Goal: Book appointment/travel/reservation

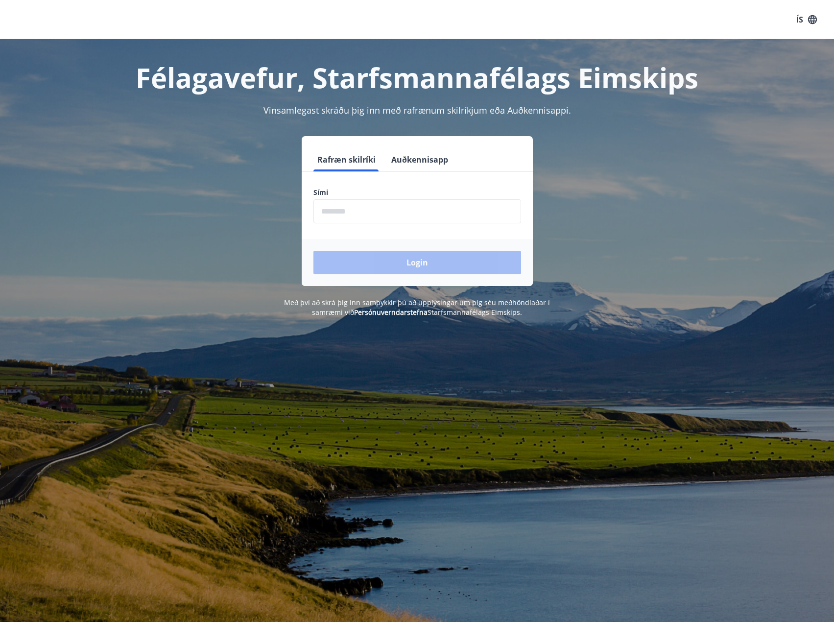
click at [336, 206] on input "phone" at bounding box center [417, 211] width 208 height 24
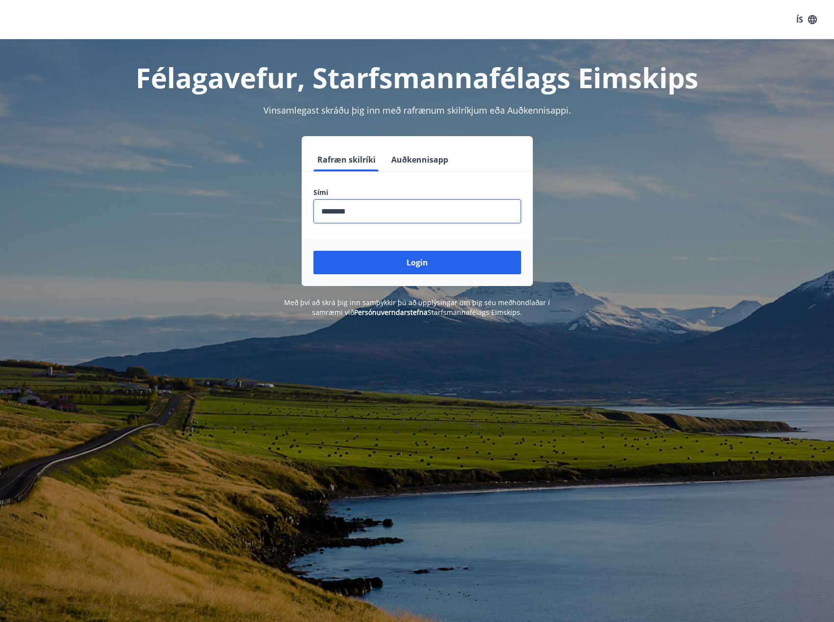
type input "********"
click at [313, 251] on button "Login" at bounding box center [417, 263] width 208 height 24
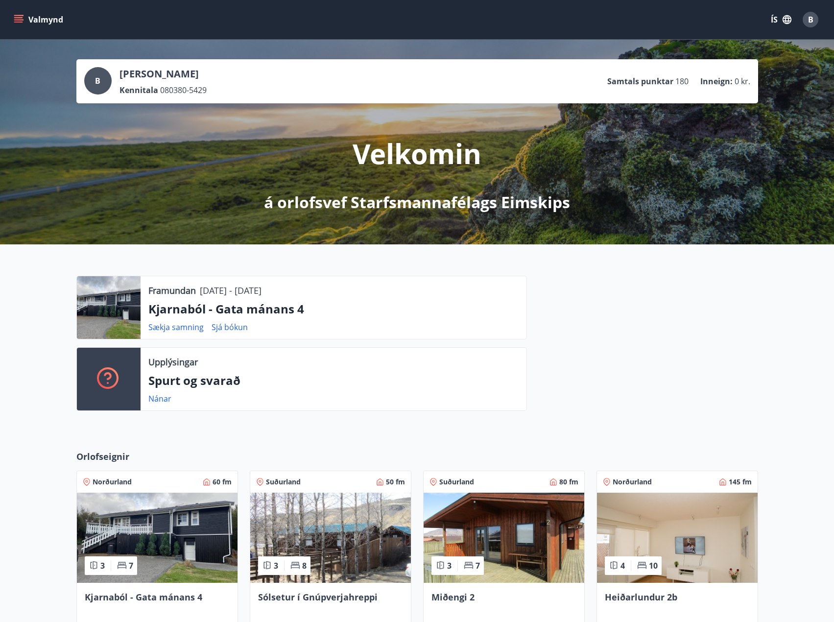
click at [142, 546] on img at bounding box center [157, 538] width 161 height 90
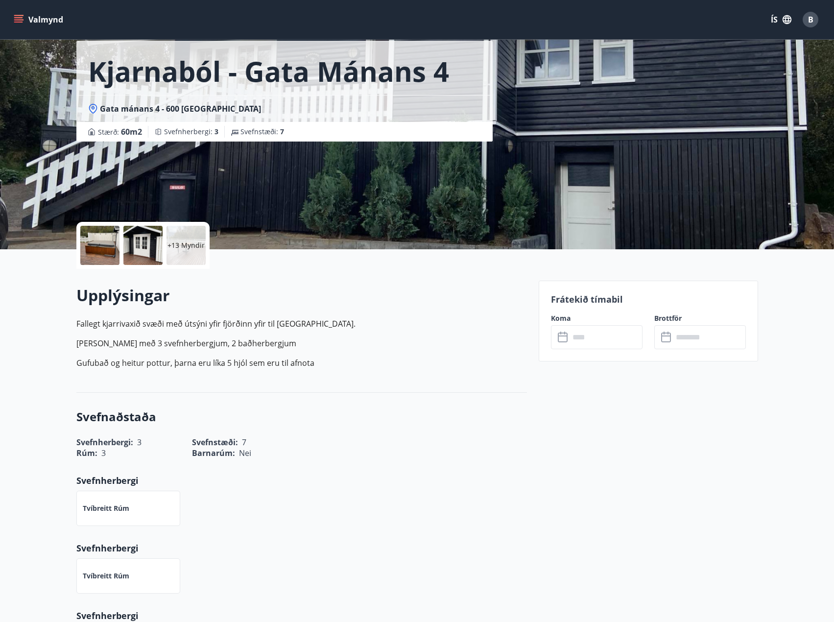
scroll to position [33, 0]
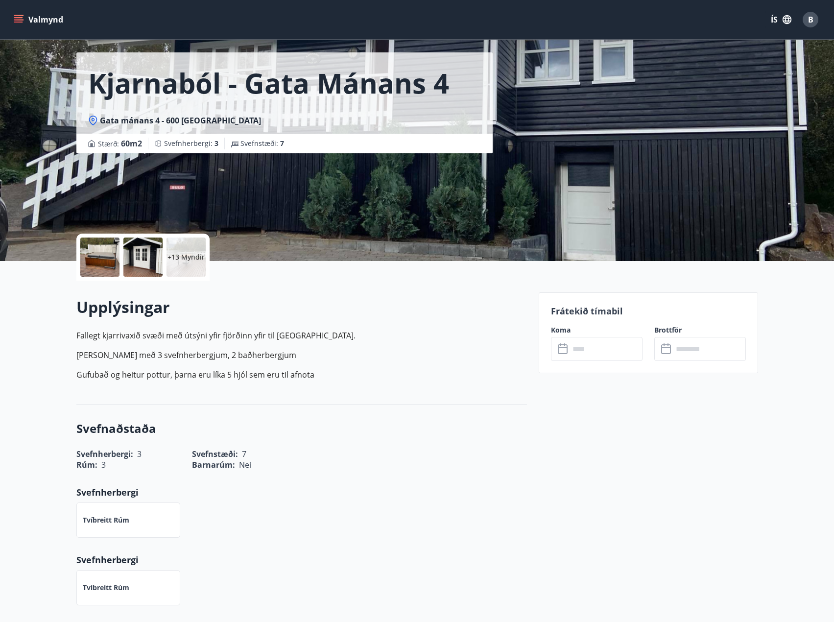
click at [27, 22] on button "Valmynd" at bounding box center [39, 20] width 55 height 18
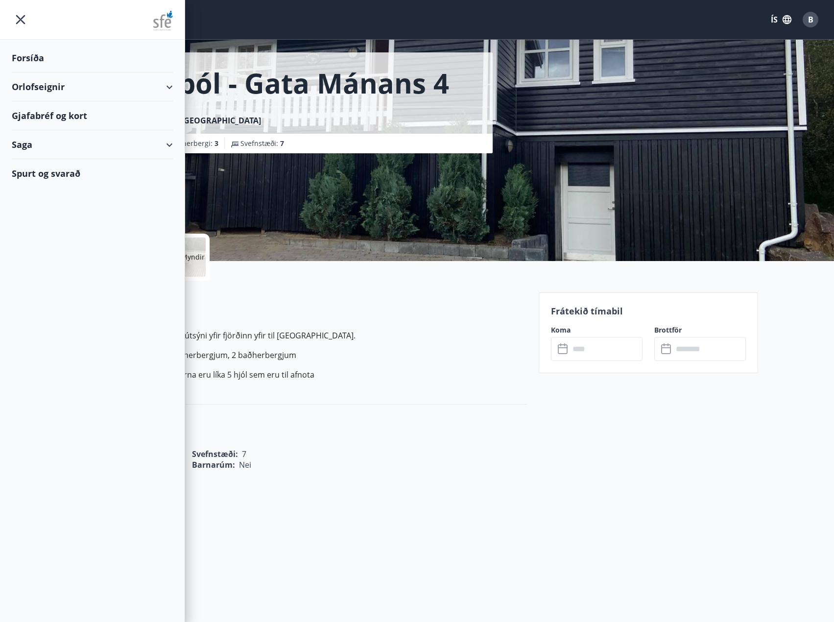
click at [64, 92] on div "Orlofseignir" at bounding box center [92, 86] width 161 height 29
click at [59, 134] on div "Bókunardagatal" at bounding box center [92, 132] width 145 height 21
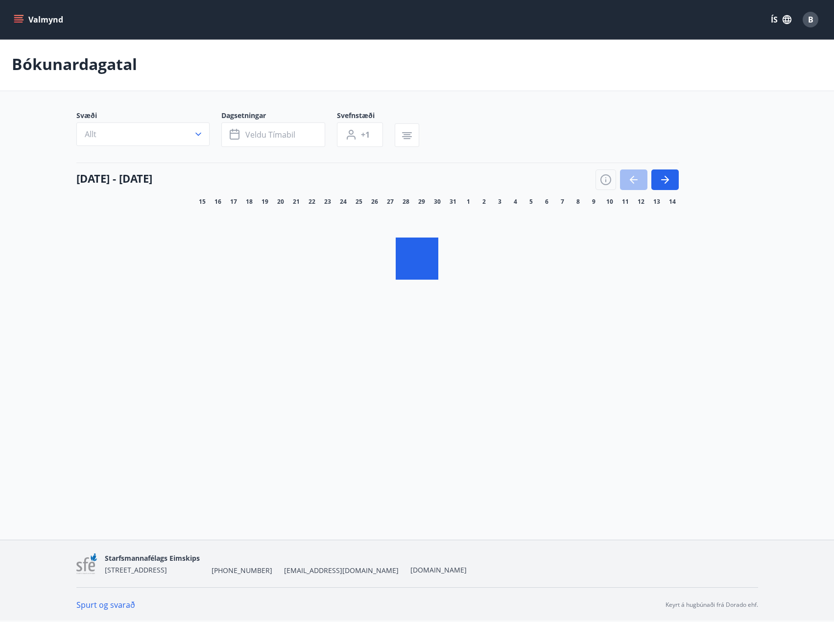
scroll to position [1, 0]
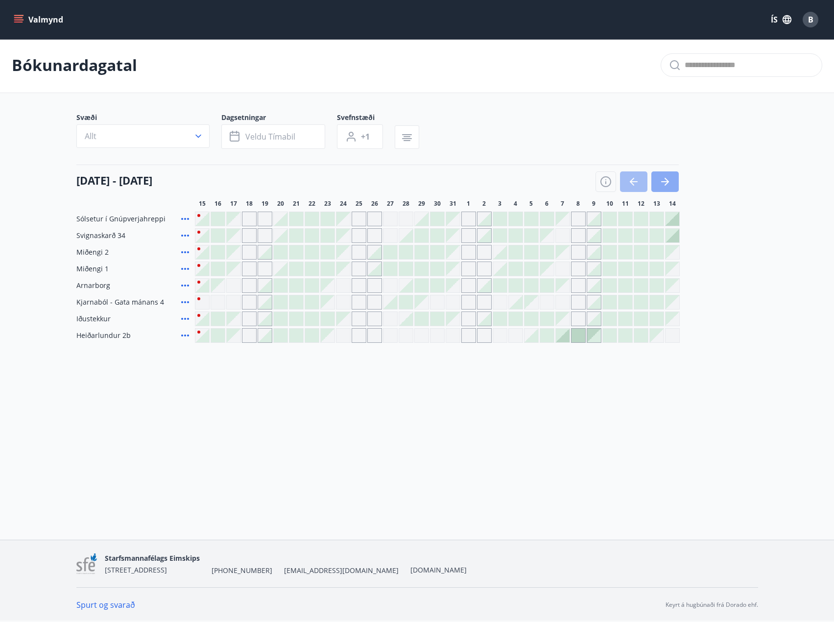
click at [660, 181] on icon "button" at bounding box center [665, 182] width 12 height 12
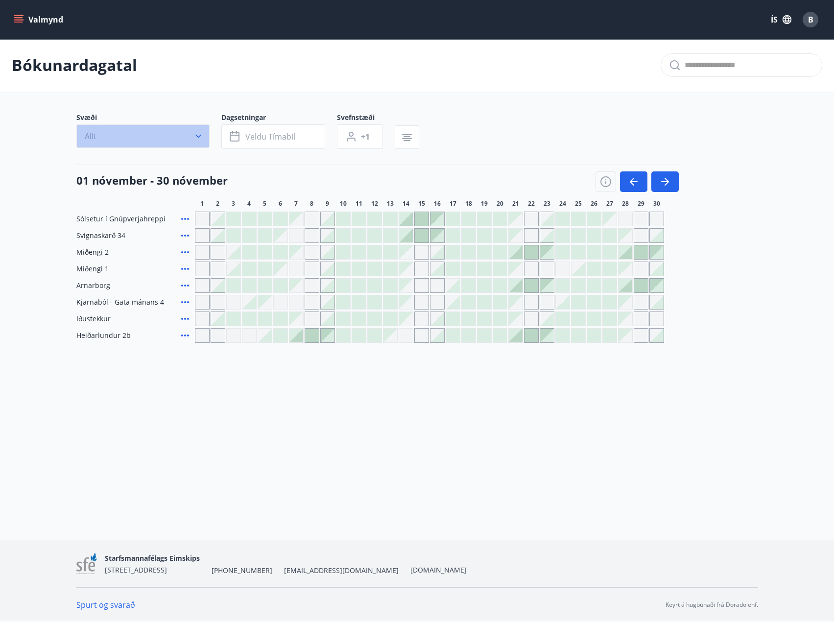
click at [190, 139] on button "Allt" at bounding box center [142, 136] width 133 height 24
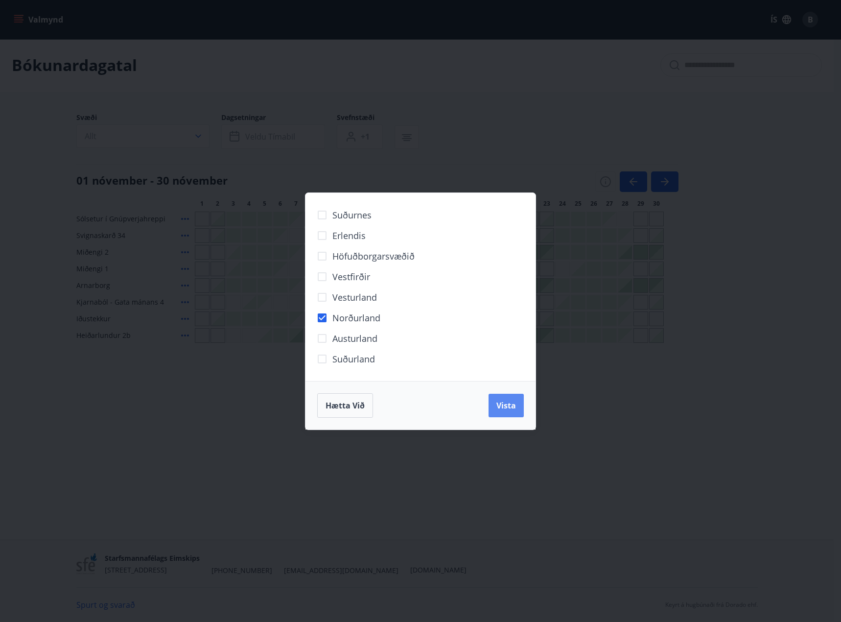
click at [504, 404] on span "Vista" at bounding box center [507, 405] width 20 height 11
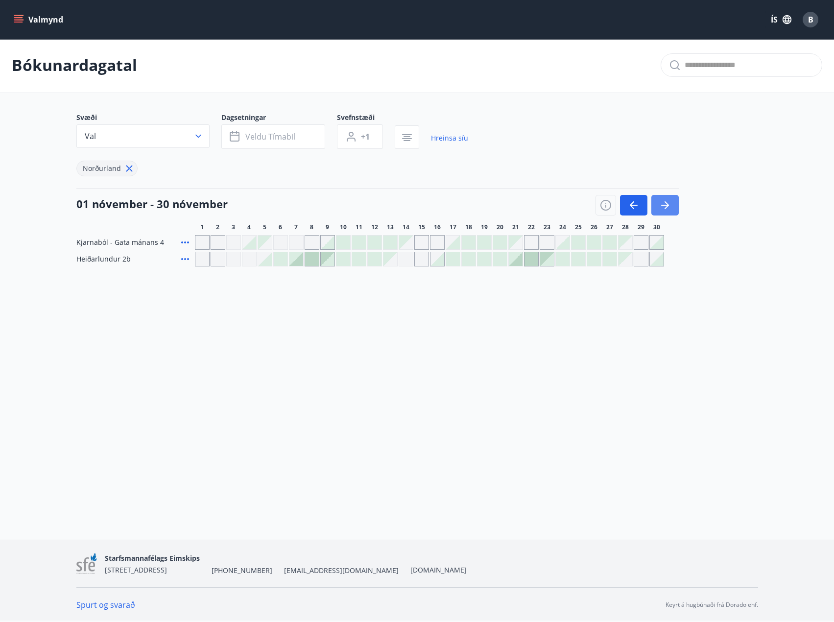
click at [672, 208] on button "button" at bounding box center [664, 205] width 27 height 21
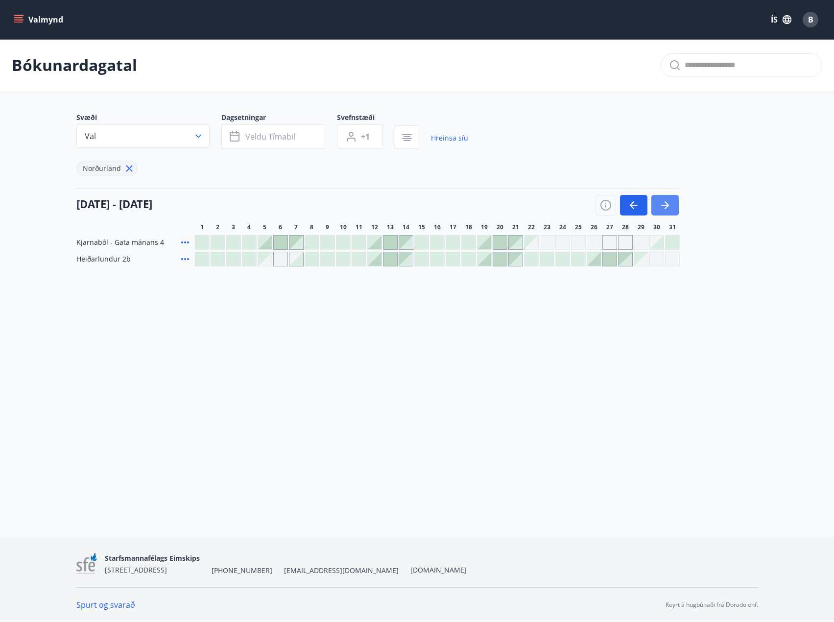
click at [672, 208] on button "button" at bounding box center [664, 205] width 27 height 21
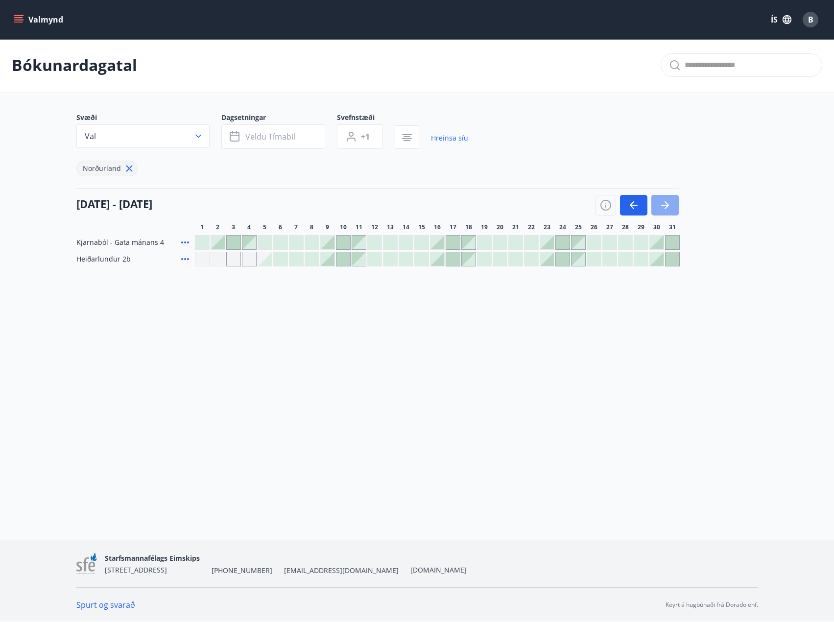
click at [672, 208] on button "button" at bounding box center [664, 205] width 27 height 21
